Goal: Information Seeking & Learning: Learn about a topic

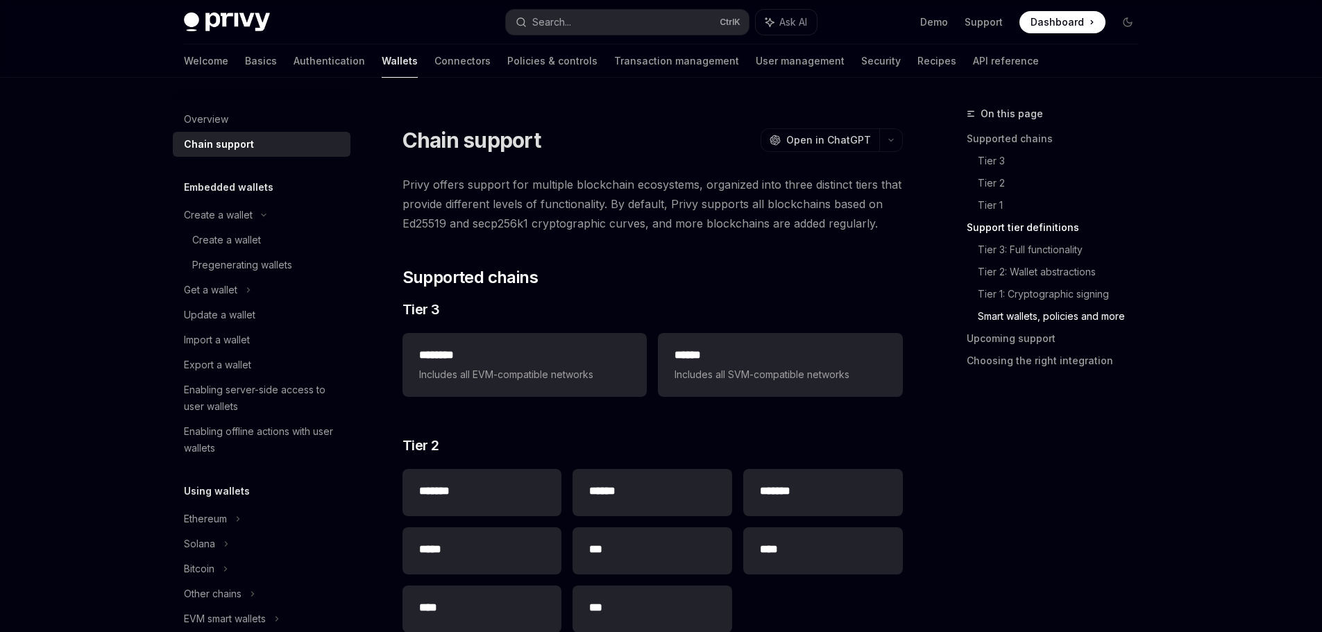
scroll to position [1352, 0]
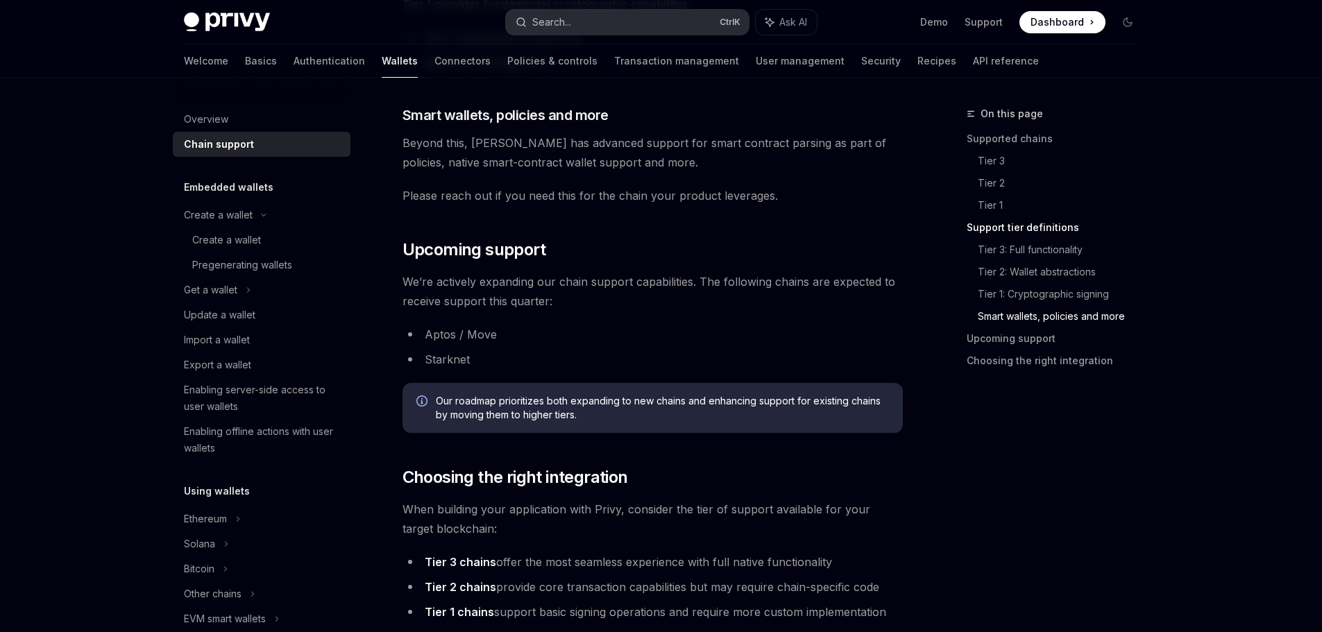
click at [549, 14] on div "Search..." at bounding box center [551, 22] width 39 height 17
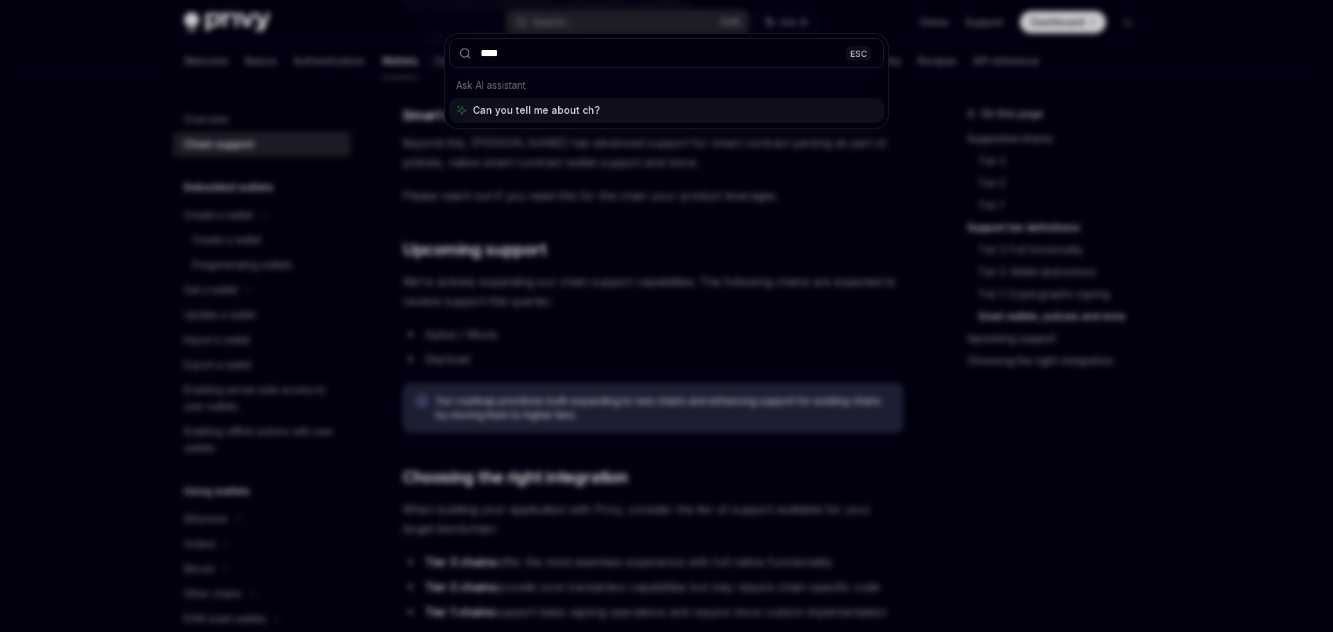
type input "*****"
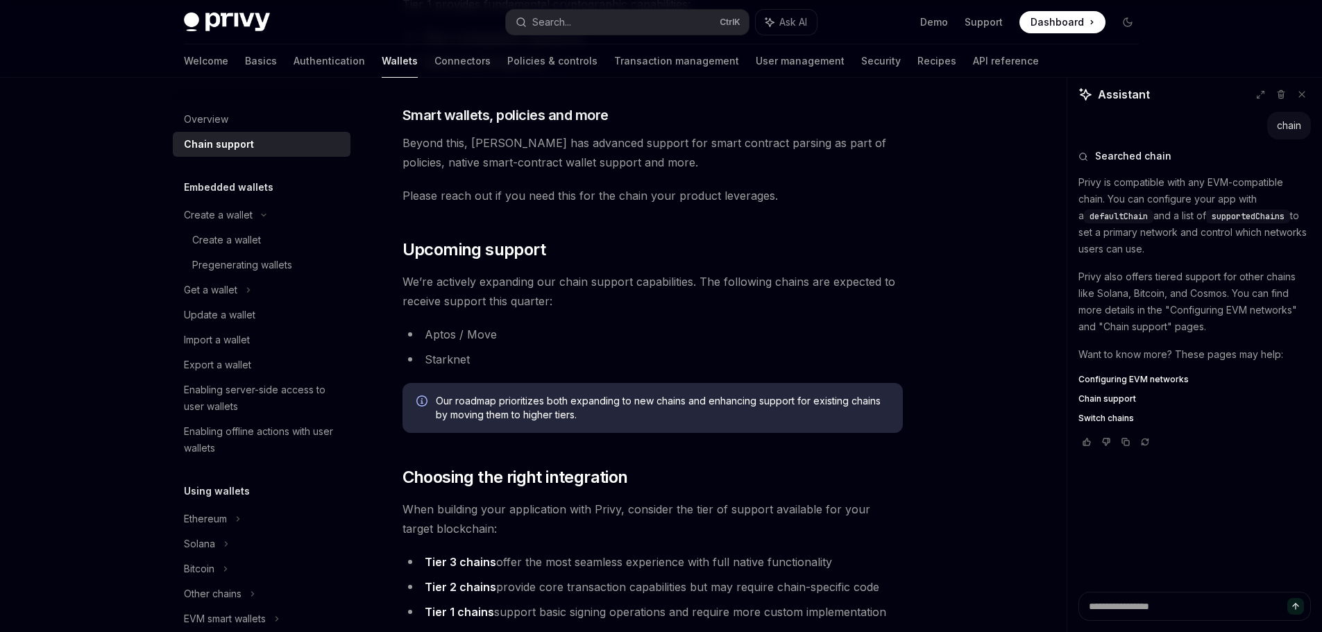
click at [1121, 419] on span "Switch chains" at bounding box center [1107, 418] width 56 height 11
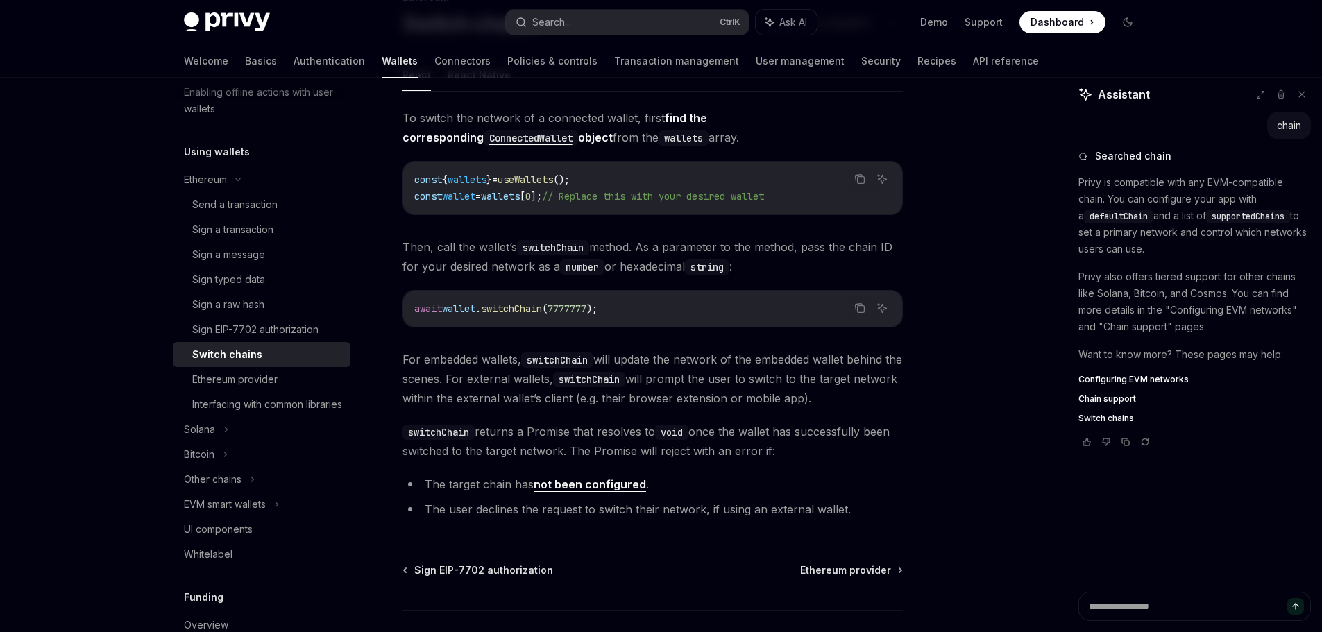
scroll to position [139, 0]
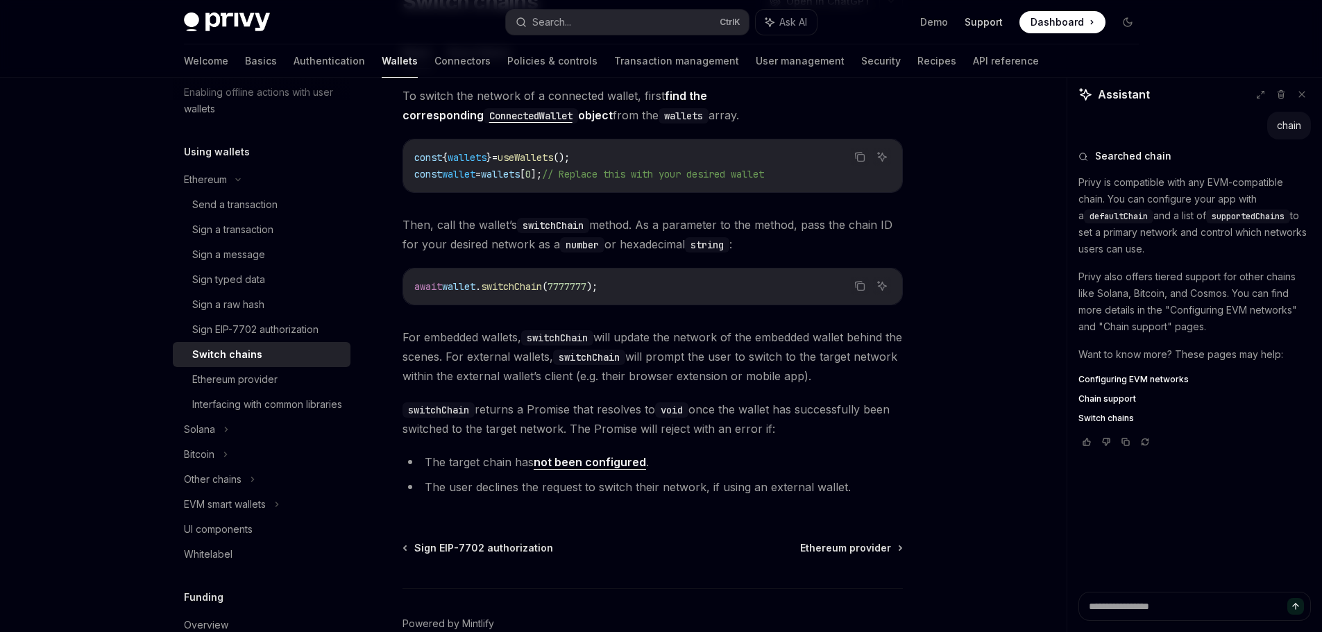
click at [996, 26] on link "Support" at bounding box center [984, 22] width 38 height 14
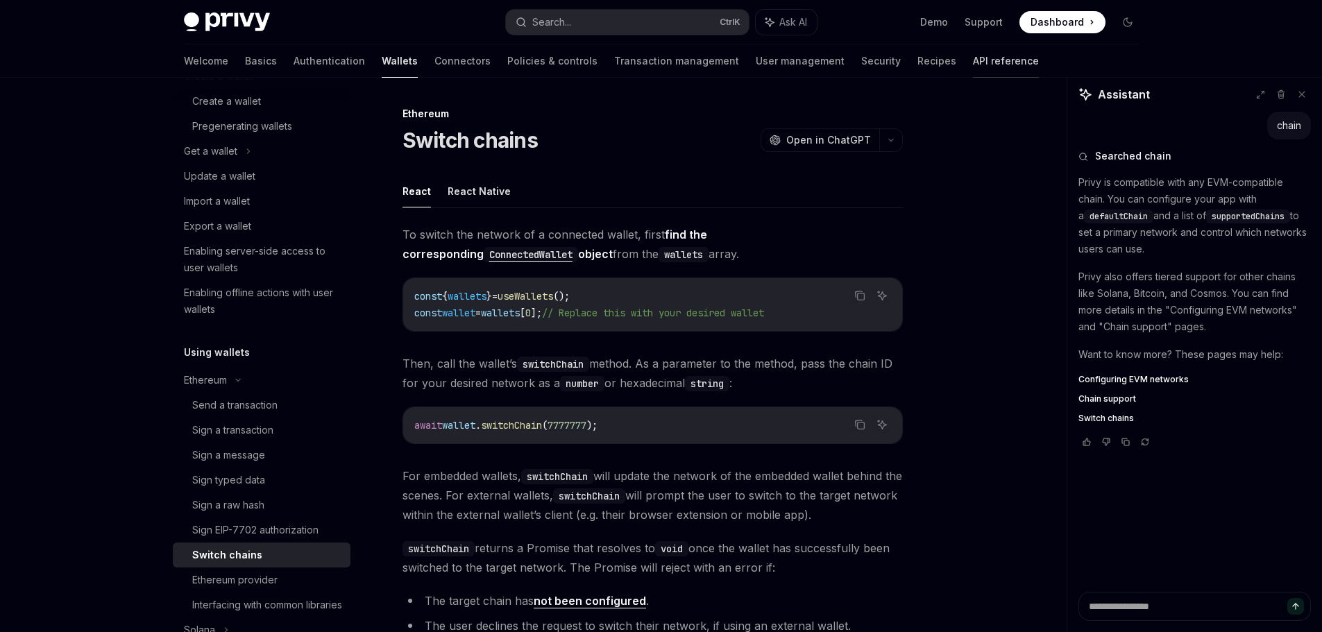
click at [973, 65] on link "API reference" at bounding box center [1006, 60] width 66 height 33
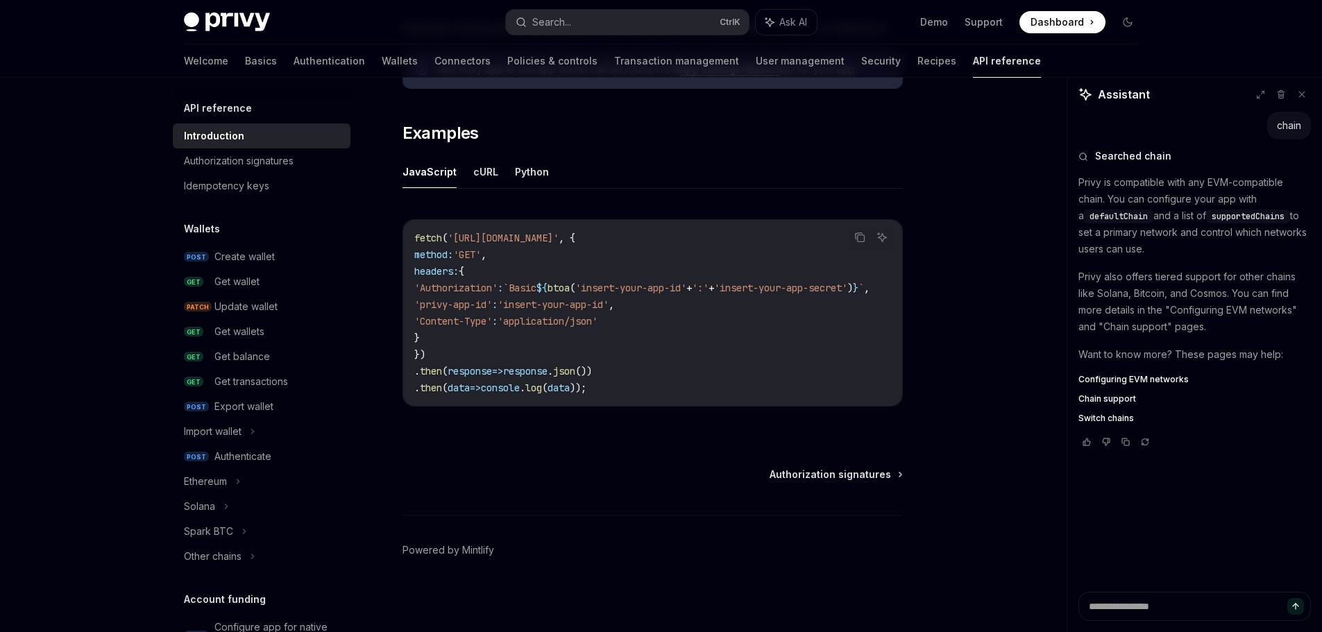
scroll to position [841, 0]
click at [528, 160] on button "Python" at bounding box center [532, 169] width 34 height 33
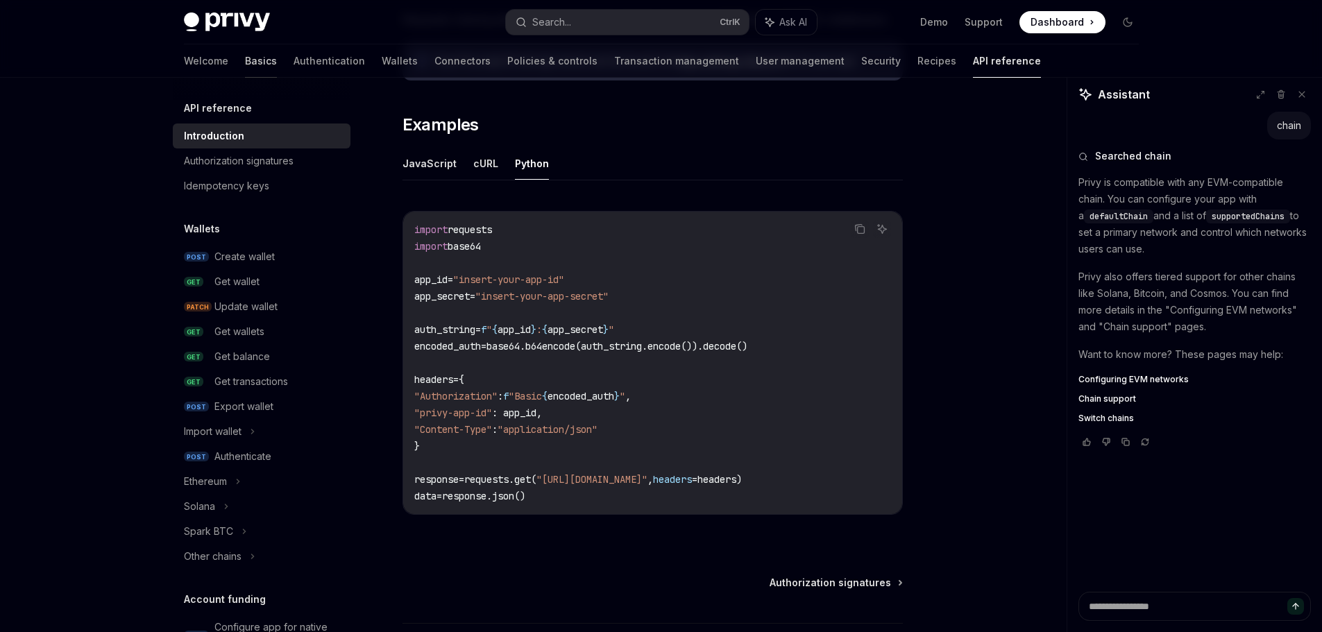
click at [245, 62] on link "Basics" at bounding box center [261, 60] width 32 height 33
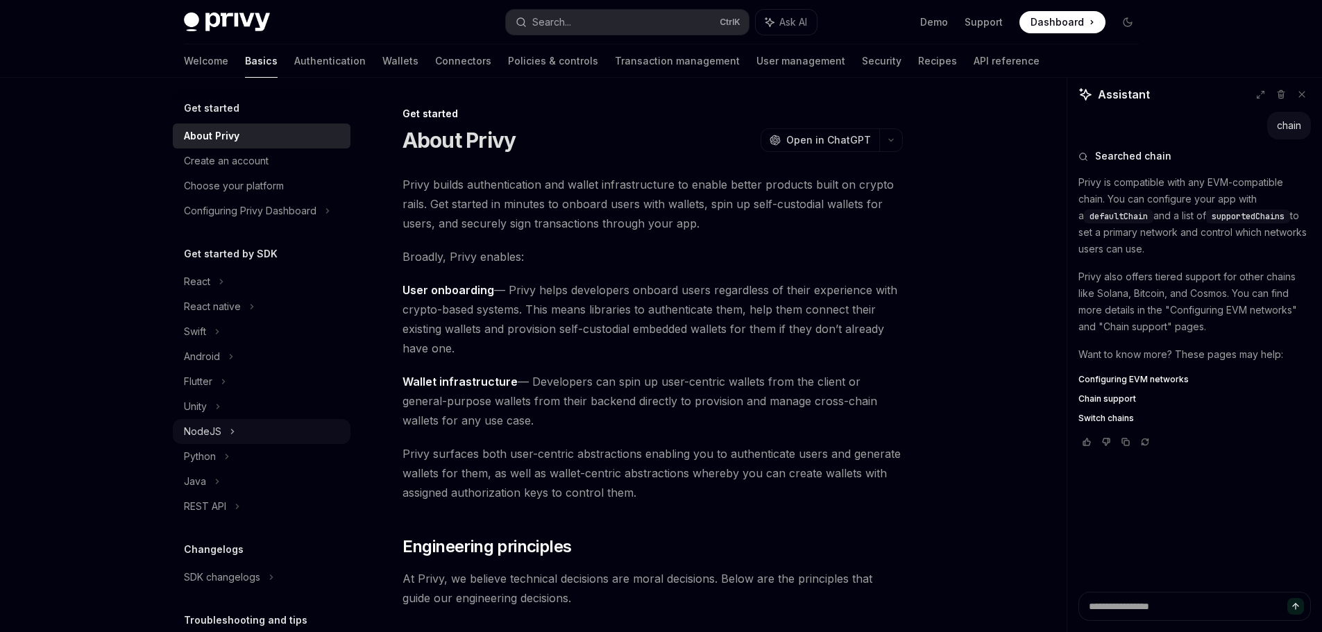
click at [224, 432] on div "NodeJS" at bounding box center [262, 431] width 178 height 25
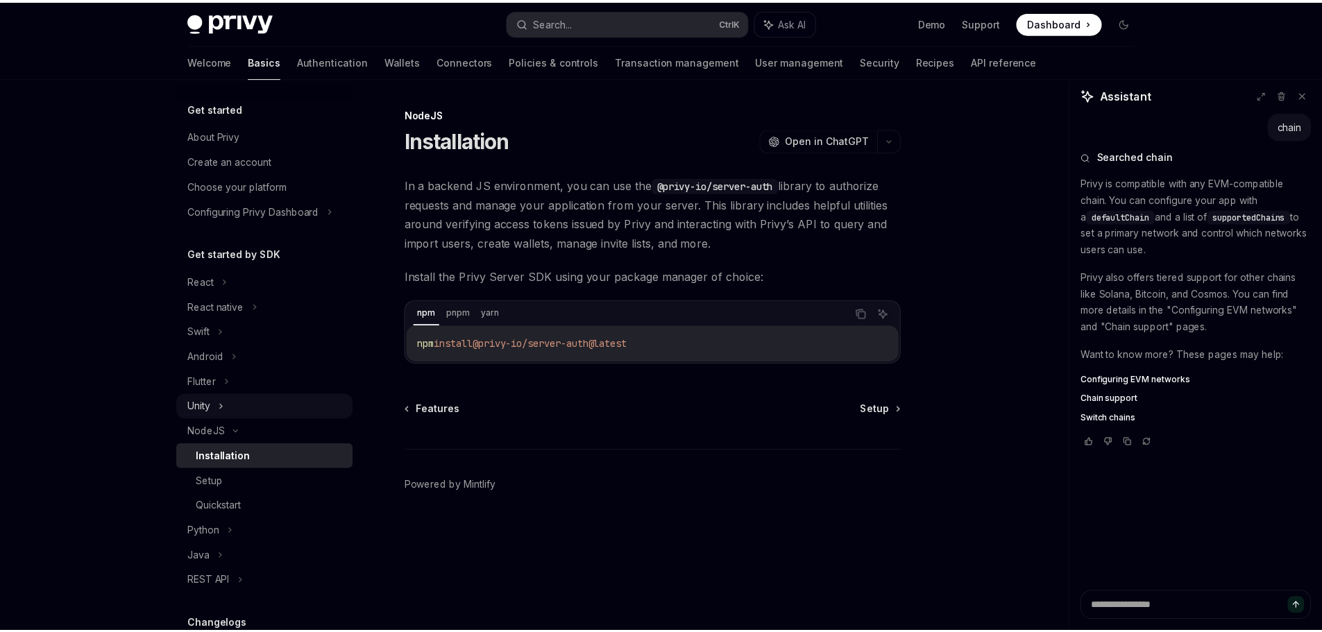
scroll to position [69, 0]
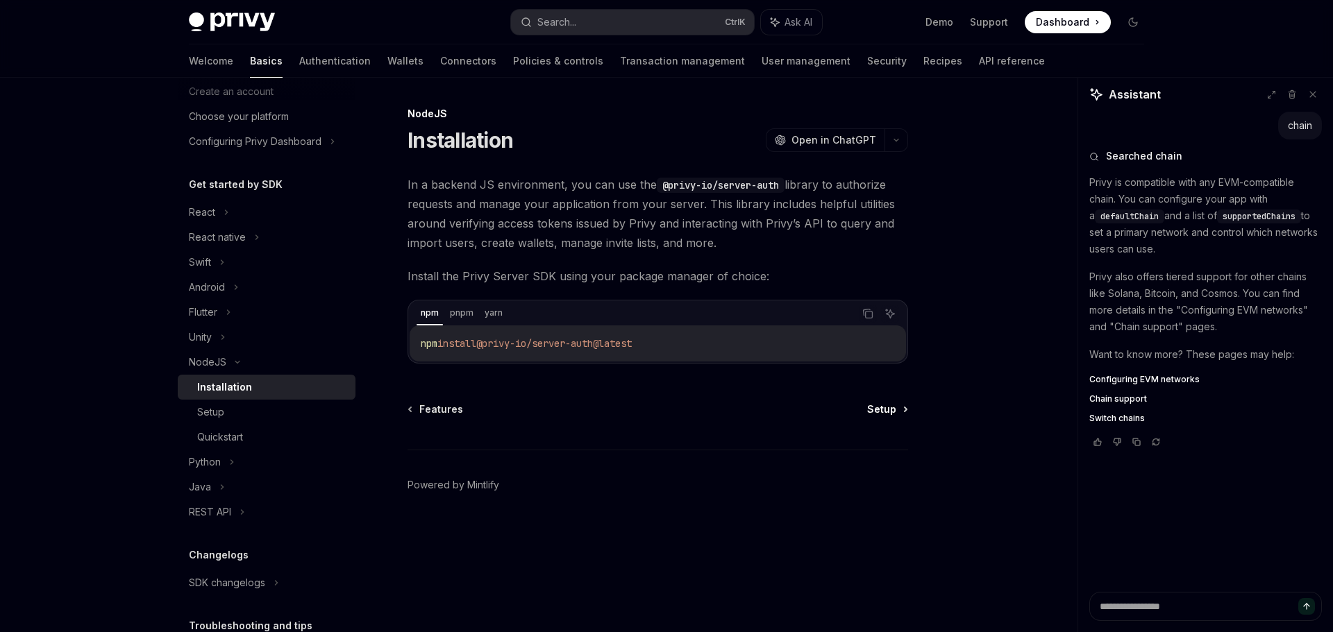
click at [887, 408] on span "Setup" at bounding box center [881, 410] width 29 height 14
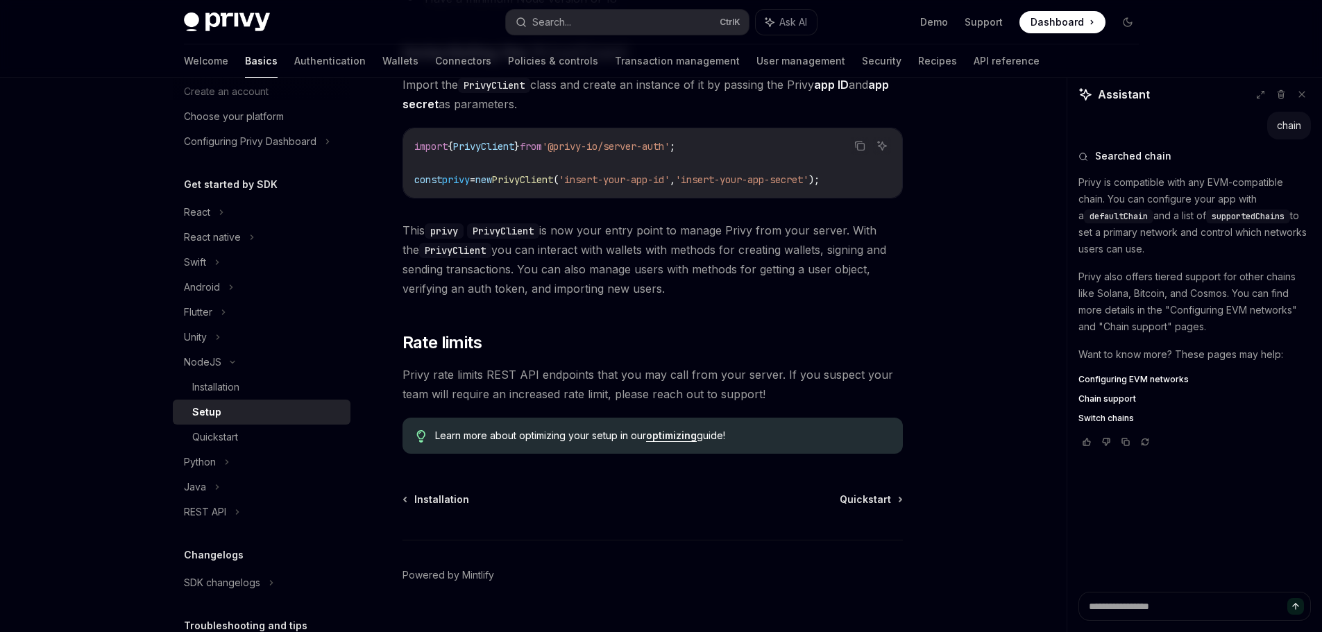
scroll to position [305, 0]
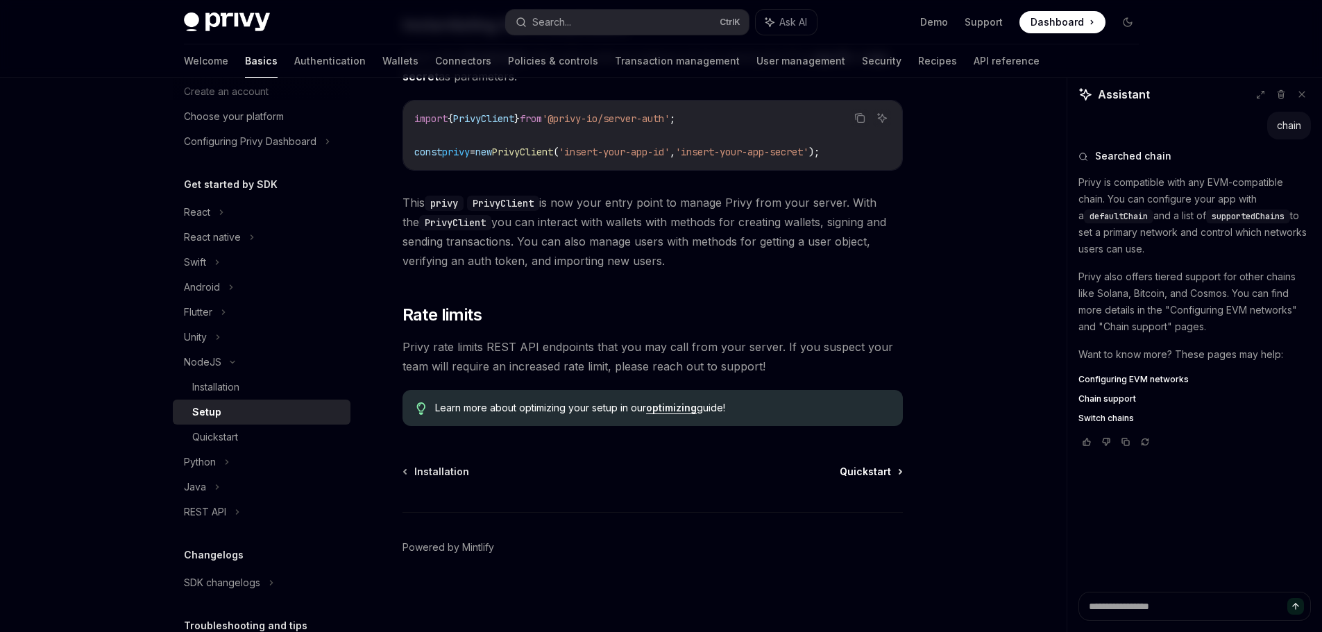
click at [879, 469] on span "Quickstart" at bounding box center [865, 472] width 51 height 14
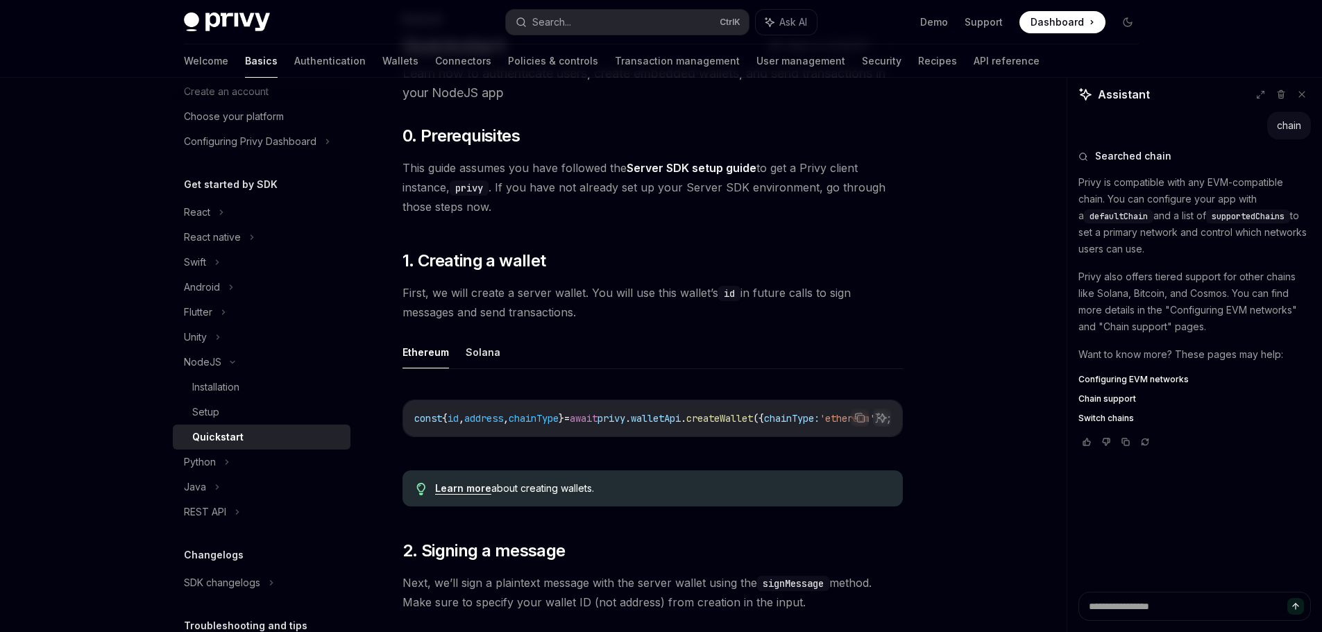
scroll to position [139, 0]
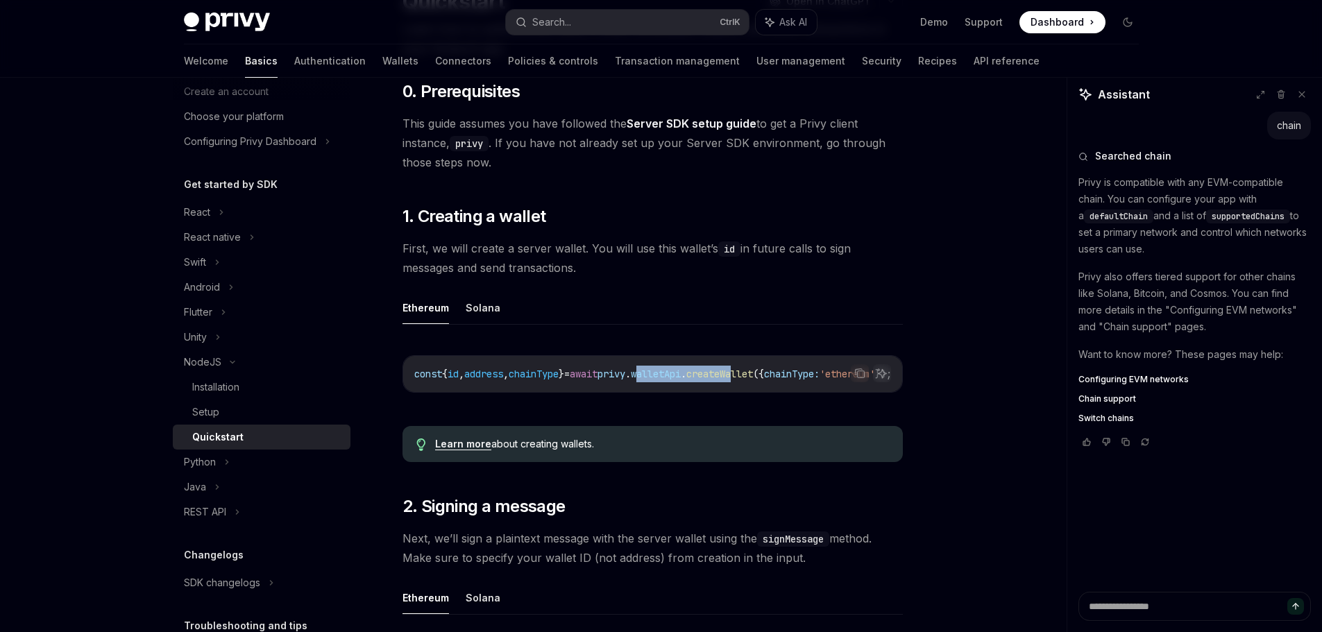
drag, startPoint x: 684, startPoint y: 391, endPoint x: 782, endPoint y: 403, distance: 98.7
click at [782, 403] on div "Copy Ask AI const { id , address , chainType } = await privy . walletApi . crea…" at bounding box center [653, 379] width 500 height 74
click at [471, 308] on button "Solana" at bounding box center [483, 308] width 35 height 33
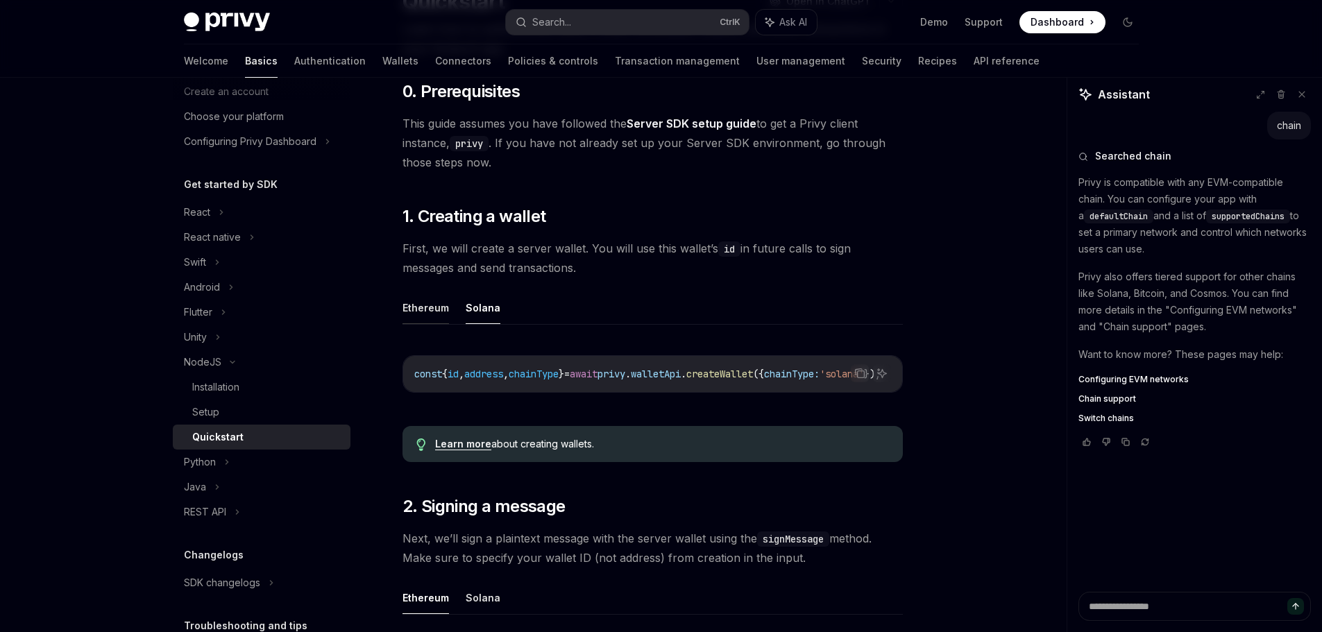
click at [422, 308] on button "Ethereum" at bounding box center [426, 308] width 47 height 33
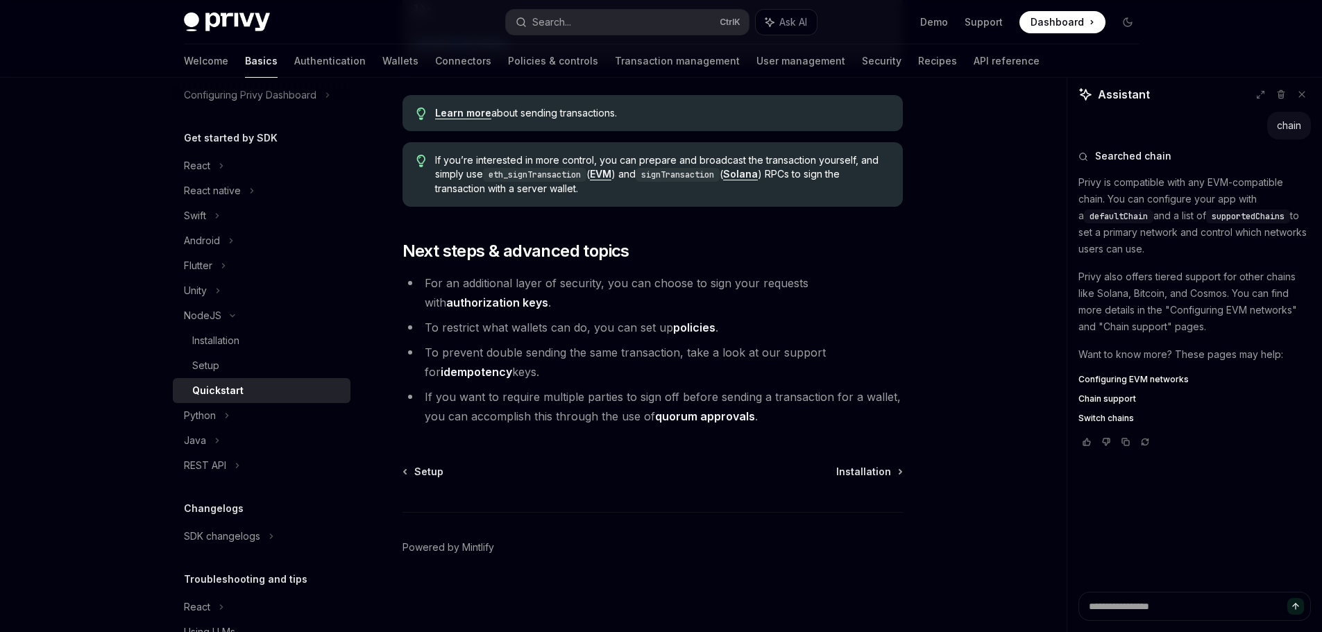
scroll to position [181, 0]
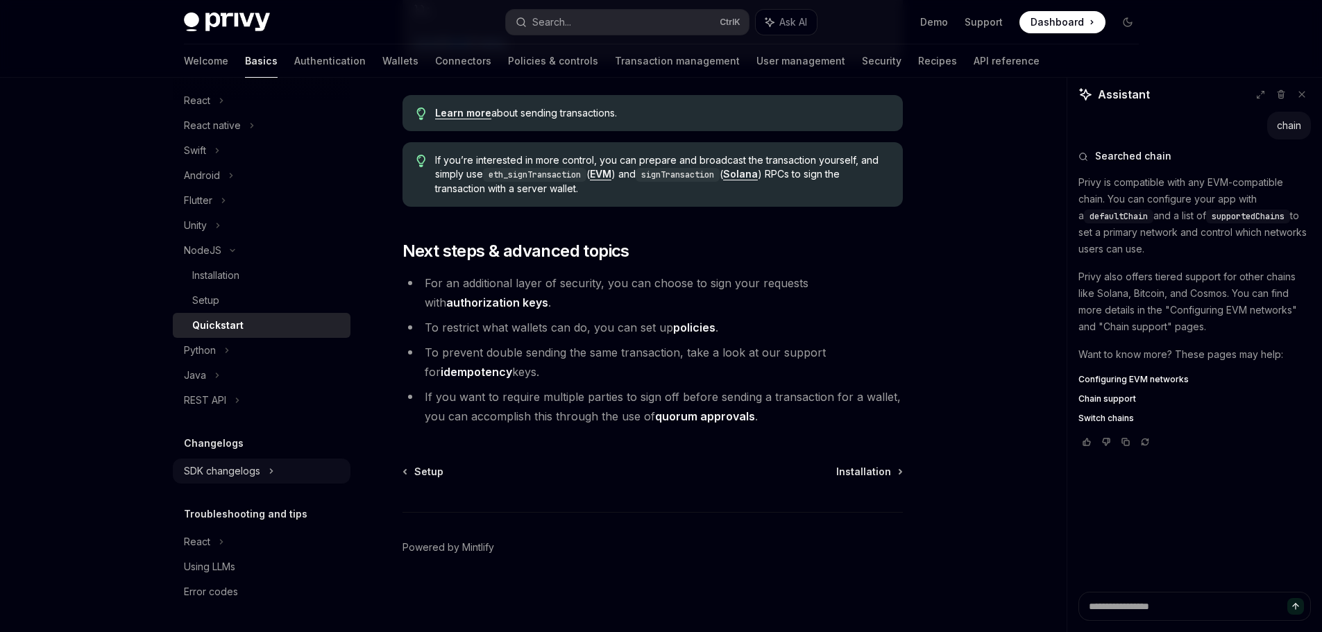
click at [210, 109] on div "SDK changelogs" at bounding box center [197, 100] width 26 height 17
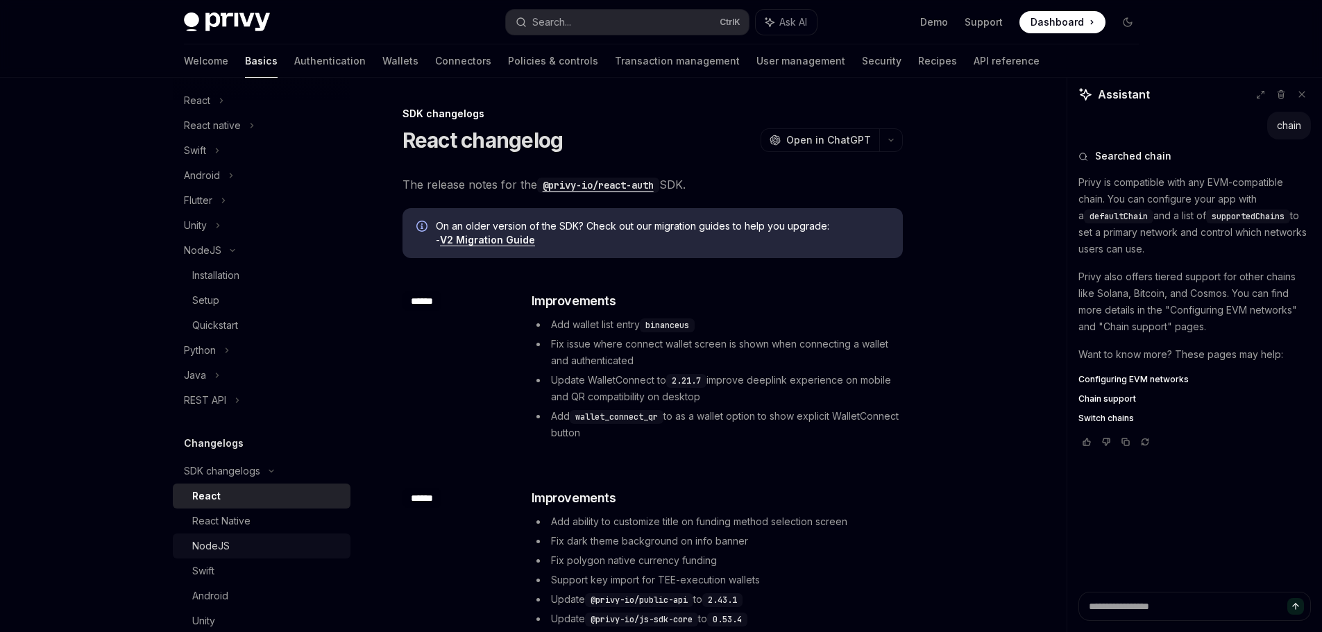
click at [255, 538] on div "NodeJS" at bounding box center [267, 546] width 150 height 17
type textarea "*"
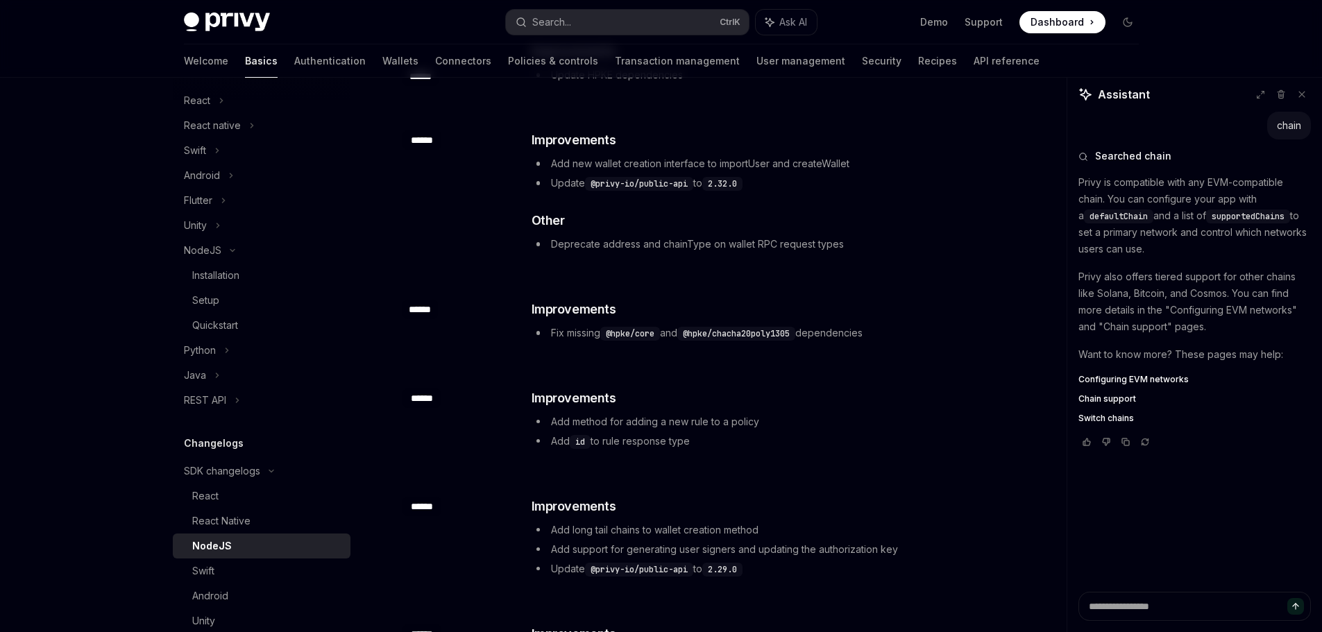
scroll to position [2360, 0]
